Goal: Find specific page/section

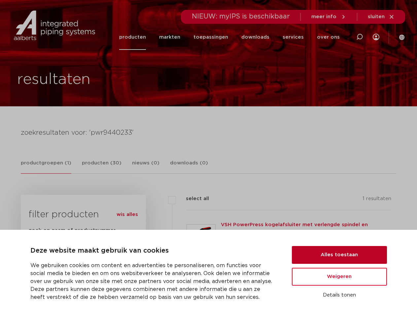
click at [340, 255] on button "Alles toestaan" at bounding box center [339, 255] width 95 height 18
click at [340, 277] on div "filters select all 1 resultaten VSH PowerPress kogelafsluiter met verlengde spi…" at bounding box center [271, 239] width 241 height 89
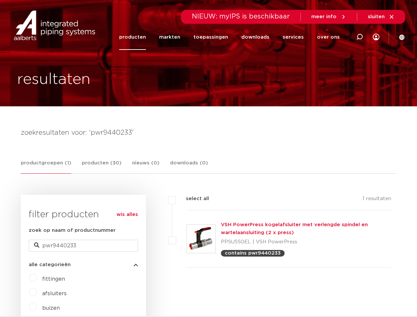
click at [360, 37] on icon at bounding box center [360, 37] width 8 height 8
click at [382, 17] on span "sluiten" at bounding box center [376, 16] width 17 height 5
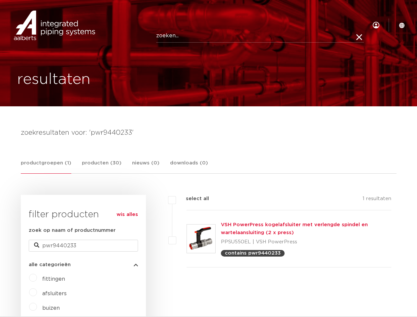
click at [45, 167] on link "productgroepen (1)" at bounding box center [46, 166] width 51 height 15
click at [99, 166] on link "producten (30)" at bounding box center [102, 166] width 40 height 14
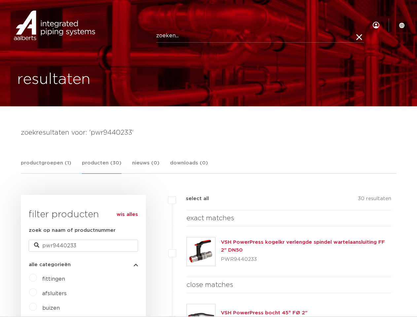
click at [142, 166] on link "nieuws (0)" at bounding box center [145, 166] width 27 height 14
